Goal: Check status: Check status

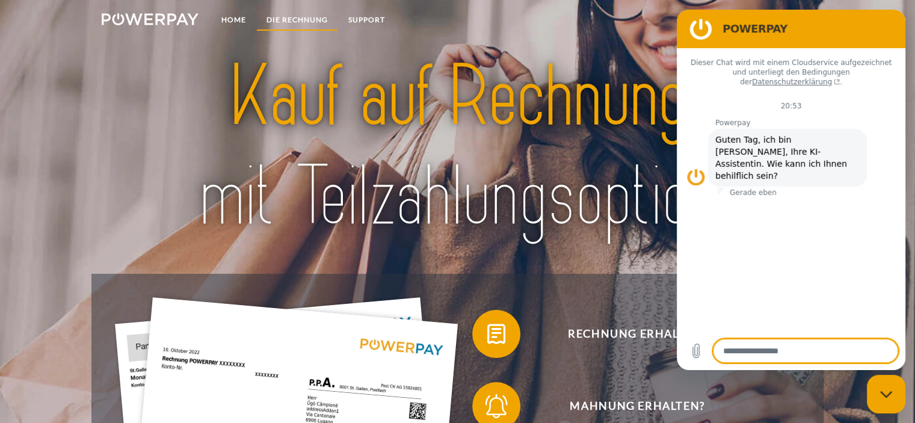
click at [278, 21] on link "DIE RECHNUNG" at bounding box center [297, 20] width 82 height 22
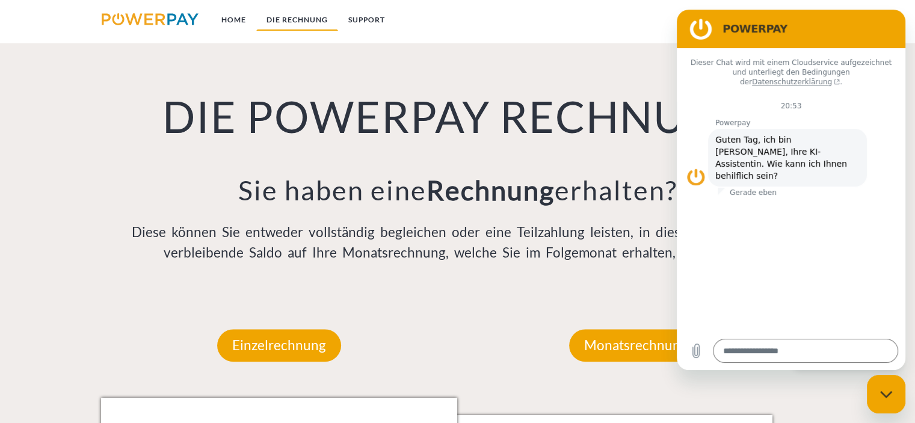
scroll to position [838, 0]
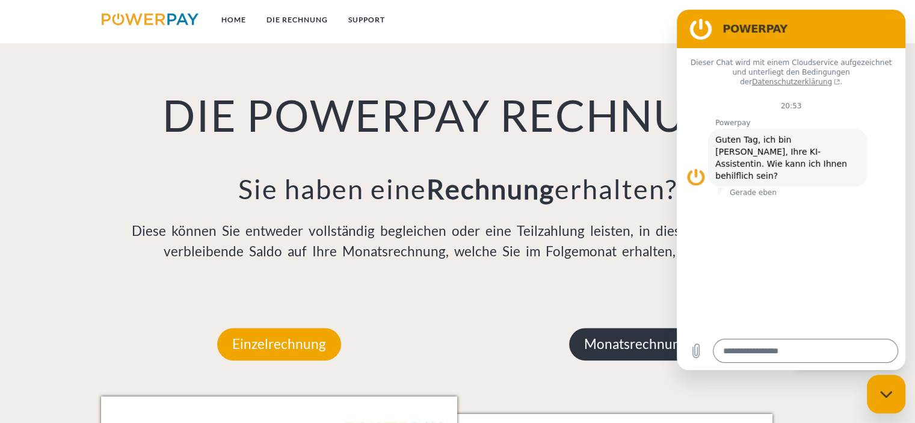
click at [628, 346] on p "Monatsrechnung" at bounding box center [636, 344] width 134 height 32
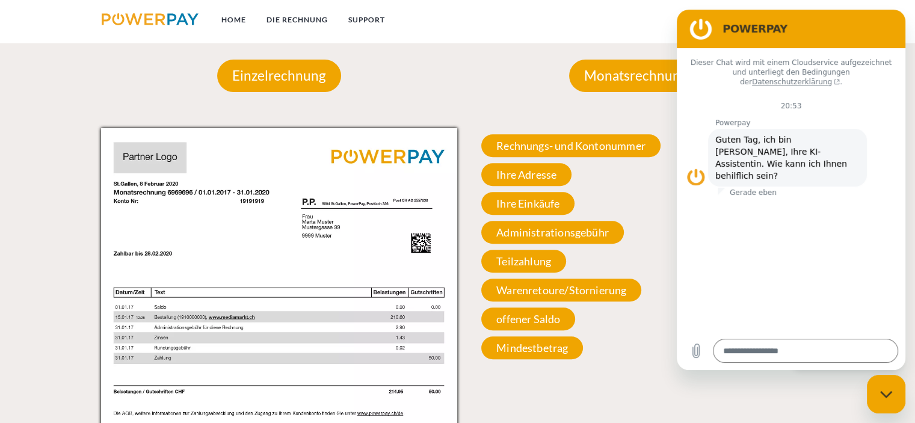
scroll to position [1110, 0]
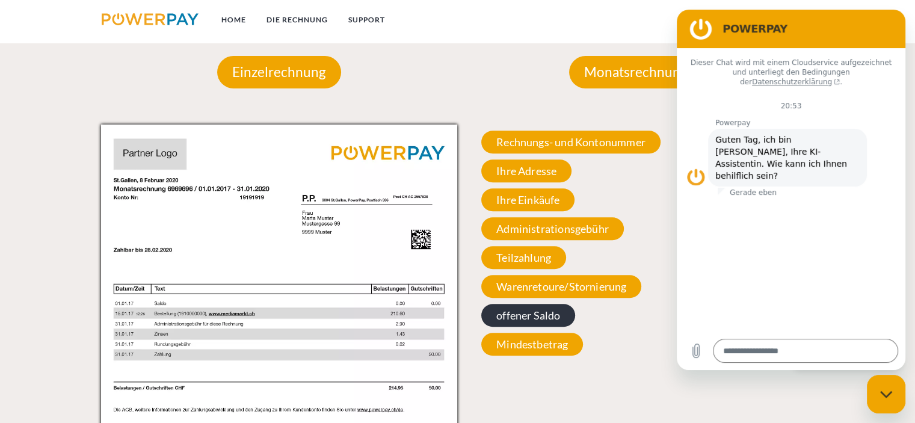
click at [511, 321] on span "offener Saldo" at bounding box center [528, 315] width 94 height 23
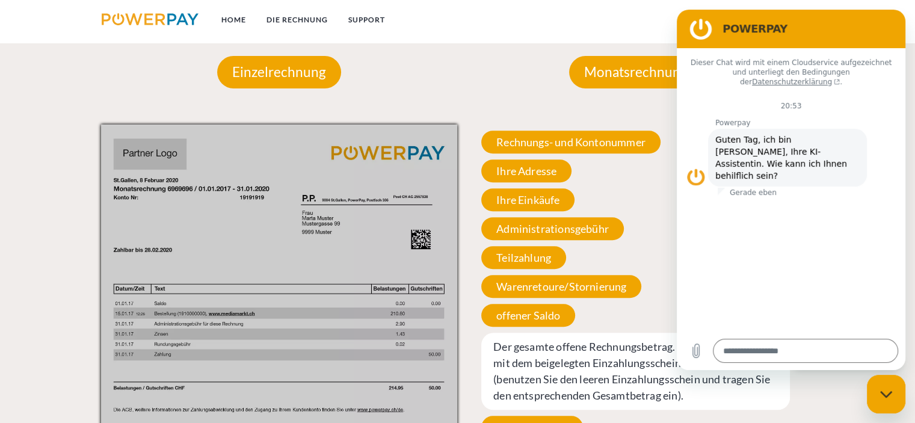
click at [704, 35] on figure at bounding box center [701, 29] width 24 height 24
click at [883, 402] on div "Messaging-Fenster schließen" at bounding box center [886, 394] width 36 height 36
type textarea "*"
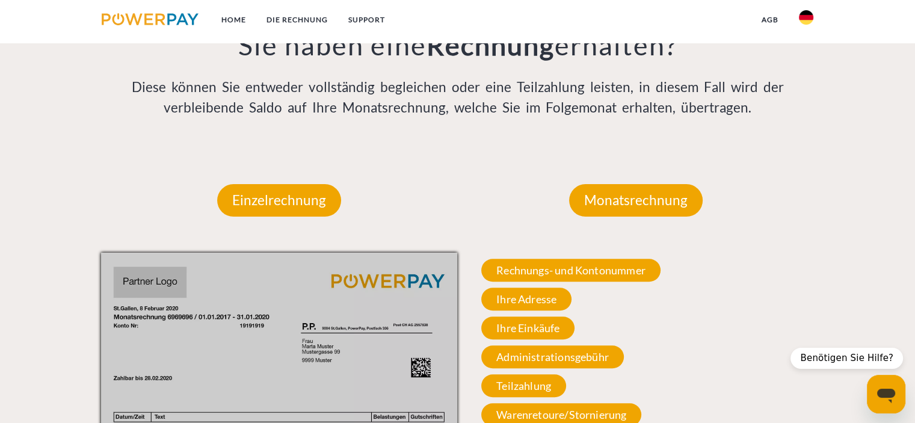
scroll to position [909, 0]
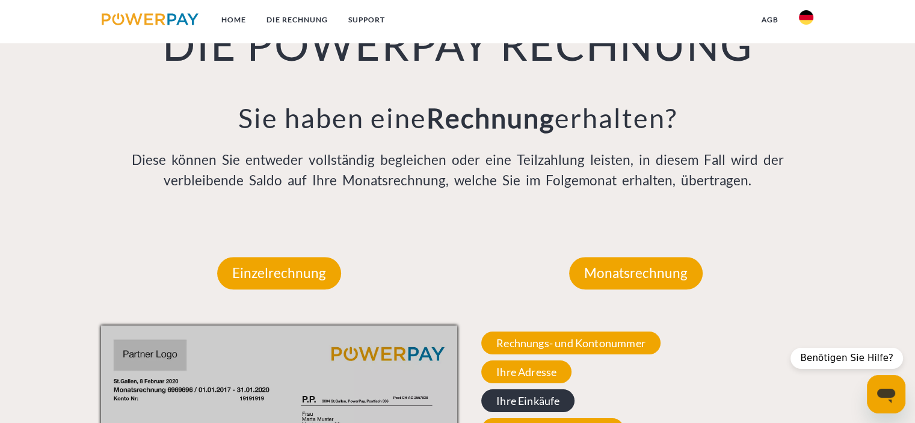
click at [531, 406] on span "Ihre Einkäufe" at bounding box center [527, 400] width 93 height 23
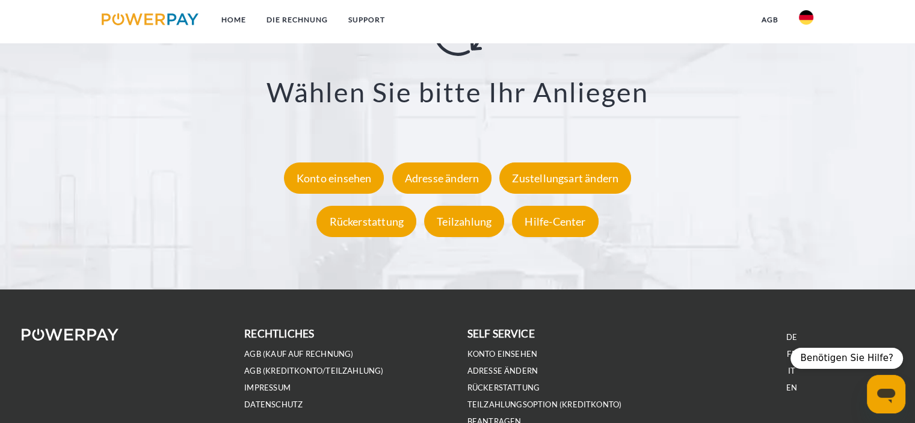
scroll to position [2256, 0]
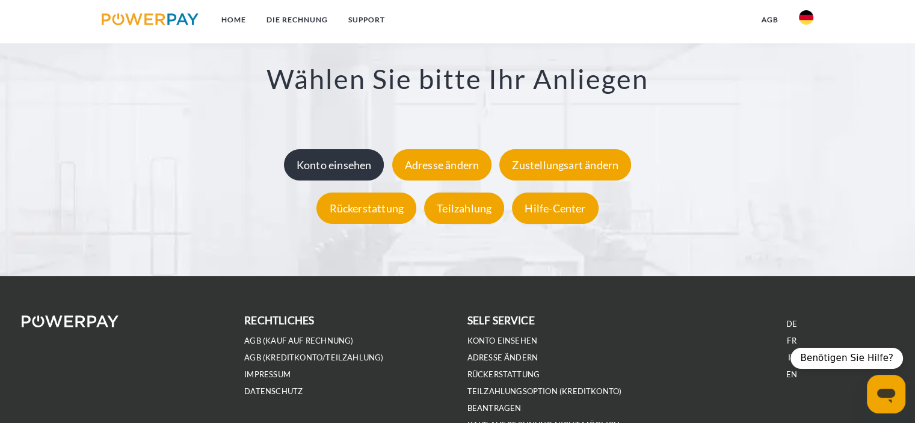
click at [335, 157] on div "Konto einsehen" at bounding box center [334, 164] width 100 height 31
